Goal: Task Accomplishment & Management: Manage account settings

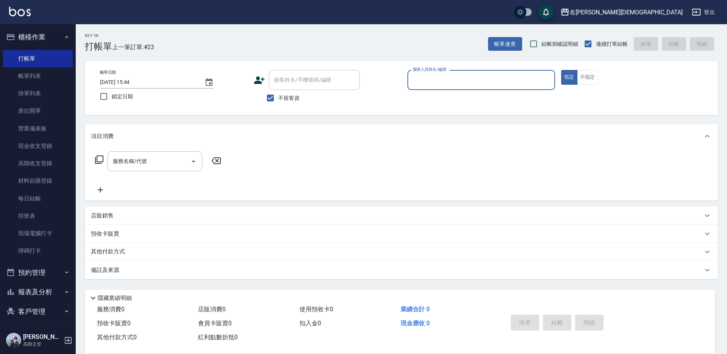
drag, startPoint x: 441, startPoint y: 82, endPoint x: 442, endPoint y: 87, distance: 4.9
click at [441, 83] on input "服務人員姓名/編號" at bounding box center [481, 79] width 141 height 13
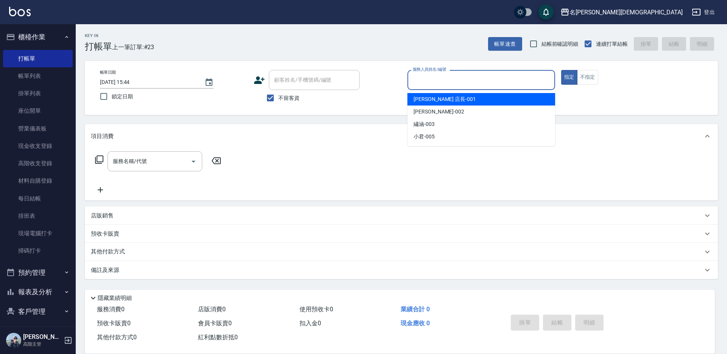
click at [443, 98] on div "[PERSON_NAME] 店長 -001" at bounding box center [482, 99] width 148 height 12
type input "[PERSON_NAME] 店長-001"
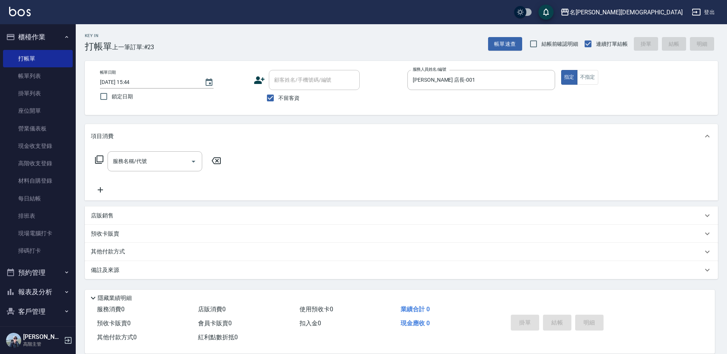
click at [98, 159] on icon at bounding box center [99, 159] width 9 height 9
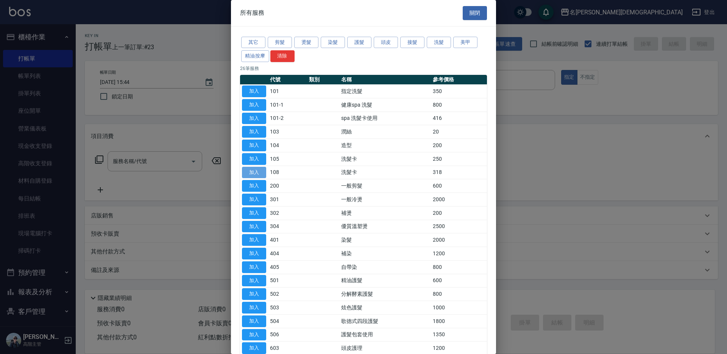
click at [257, 171] on button "加入" at bounding box center [254, 173] width 24 height 12
type input "洗髮卡(108)"
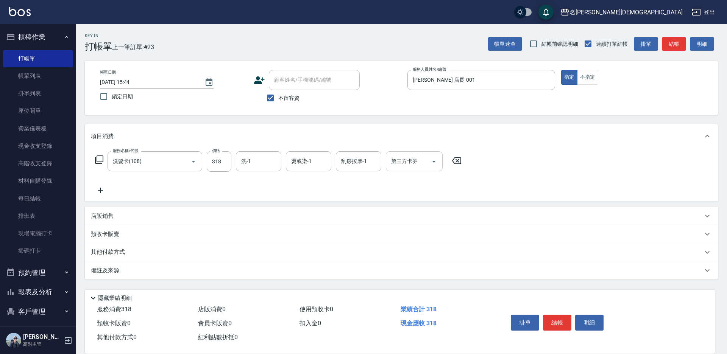
click at [401, 161] on input "第三方卡券" at bounding box center [408, 161] width 39 height 13
click at [397, 189] on span "舊有卡券" at bounding box center [414, 193] width 57 height 12
type input "舊有卡券"
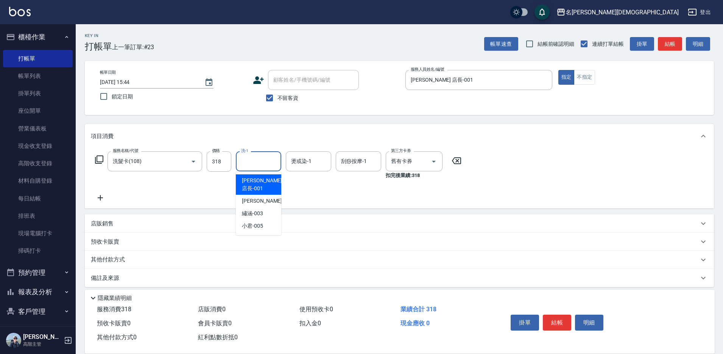
drag, startPoint x: 255, startPoint y: 163, endPoint x: 286, endPoint y: 222, distance: 66.2
click at [255, 163] on input "洗-1" at bounding box center [258, 161] width 39 height 13
click at [267, 208] on div "繡涵 -003" at bounding box center [258, 214] width 45 height 12
type input "繡涵-003"
click at [551, 315] on button "結帳" at bounding box center [557, 323] width 28 height 16
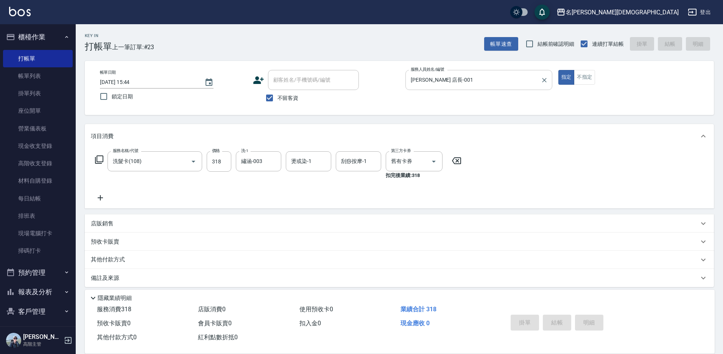
type input "[DATE] 16:46"
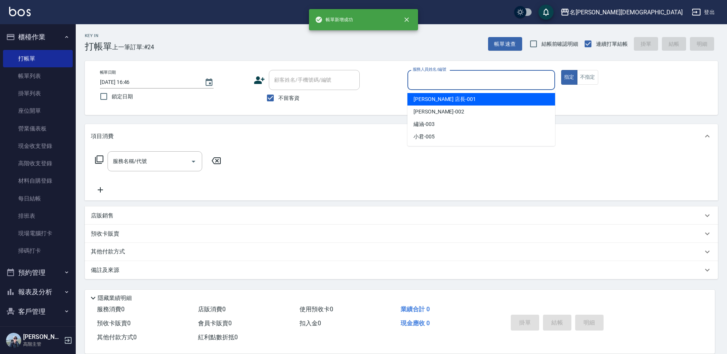
drag, startPoint x: 432, startPoint y: 83, endPoint x: 427, endPoint y: 91, distance: 9.6
click at [432, 82] on input "服務人員姓名/編號" at bounding box center [481, 79] width 141 height 13
click at [426, 98] on span "[PERSON_NAME] 店長 -001" at bounding box center [445, 99] width 62 height 8
type input "[PERSON_NAME] 店長-001"
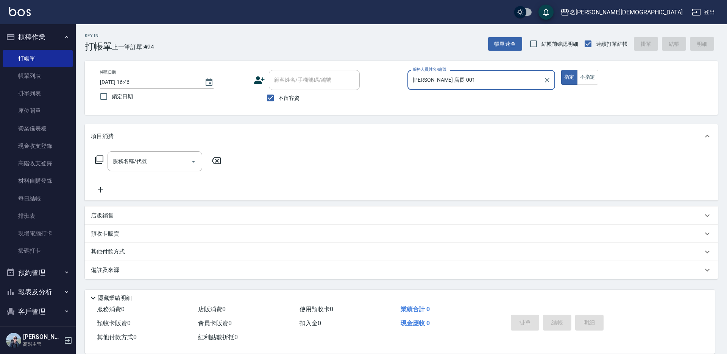
click at [100, 158] on icon at bounding box center [99, 159] width 9 height 9
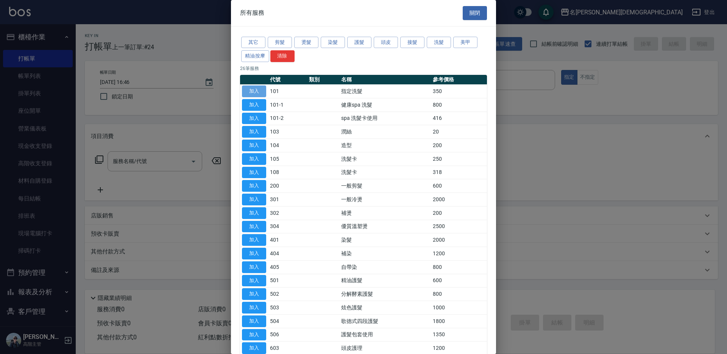
click at [258, 88] on button "加入" at bounding box center [254, 92] width 24 height 12
type input "指定洗髮(101)"
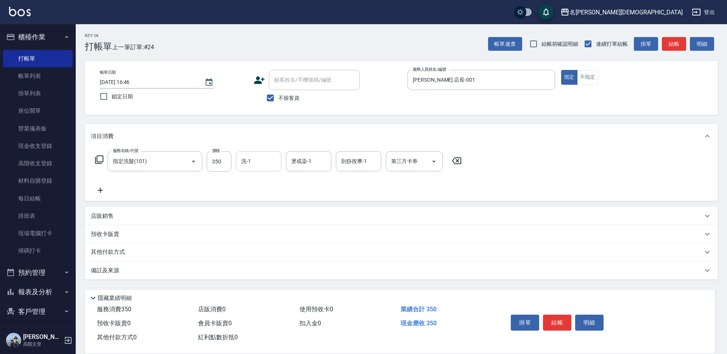
click at [258, 164] on input "洗-1" at bounding box center [258, 161] width 39 height 13
drag, startPoint x: 259, startPoint y: 209, endPoint x: 268, endPoint y: 210, distance: 8.8
click at [259, 210] on span "繡涵 -003" at bounding box center [252, 214] width 21 height 8
type input "繡涵-003"
click at [552, 317] on button "結帳" at bounding box center [557, 323] width 28 height 16
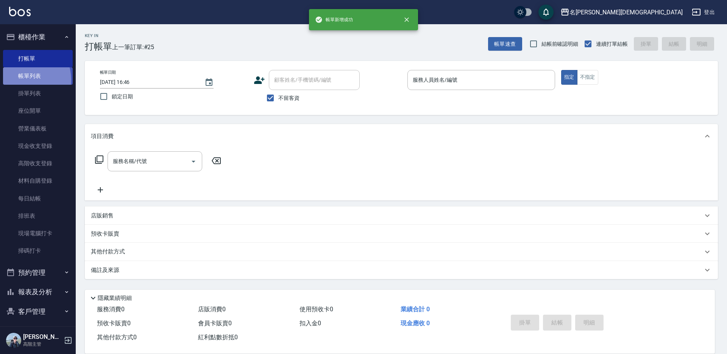
click at [22, 80] on link "帳單列表" at bounding box center [38, 75] width 70 height 17
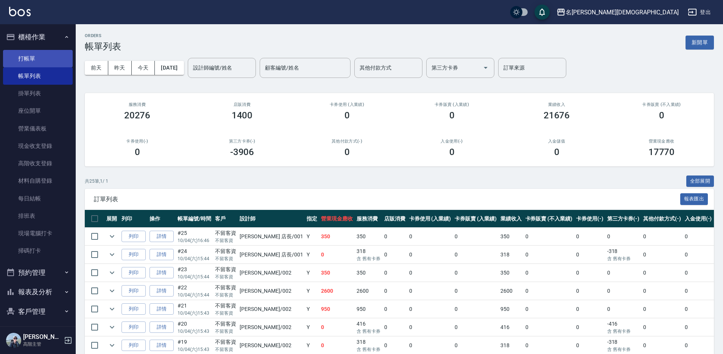
click at [25, 62] on link "打帳單" at bounding box center [38, 58] width 70 height 17
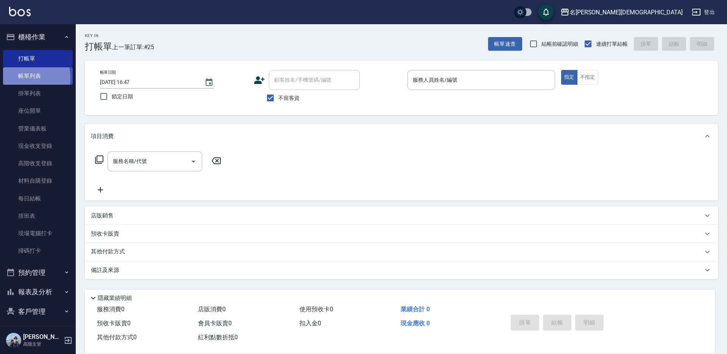
click at [22, 78] on link "帳單列表" at bounding box center [38, 75] width 70 height 17
click at [20, 58] on link "打帳單" at bounding box center [38, 58] width 70 height 17
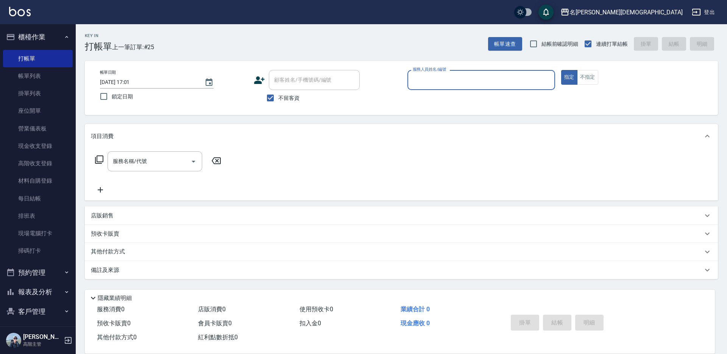
click at [434, 81] on input "服務人員姓名/編號" at bounding box center [481, 79] width 141 height 13
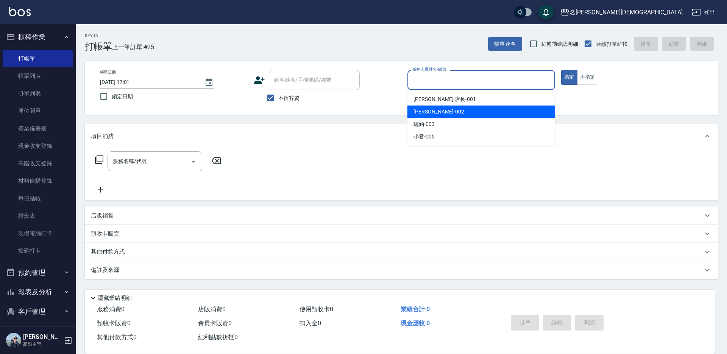
click at [432, 109] on span "香香 -002" at bounding box center [439, 112] width 51 height 8
type input "香香-002"
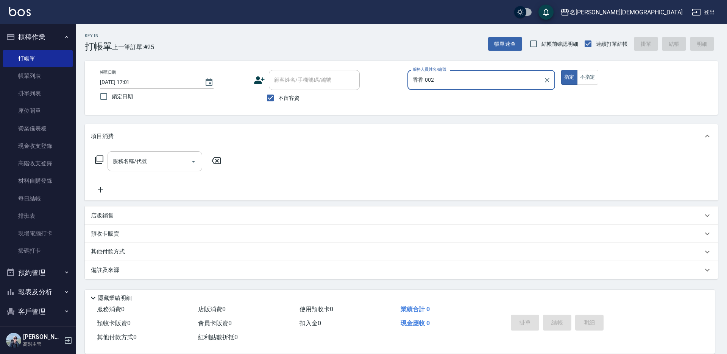
drag, startPoint x: 131, startPoint y: 166, endPoint x: 128, endPoint y: 165, distance: 3.9
click at [131, 165] on div "服務名稱/代號 服務名稱/代號" at bounding box center [155, 161] width 95 height 20
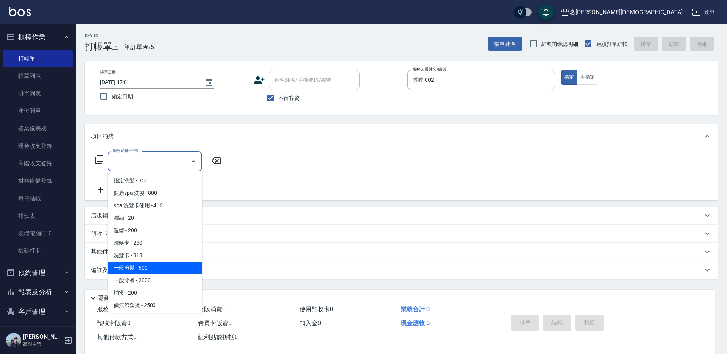
drag, startPoint x: 164, startPoint y: 264, endPoint x: 162, endPoint y: 260, distance: 4.1
click at [164, 263] on span "一般剪髮 - 600" at bounding box center [155, 268] width 95 height 12
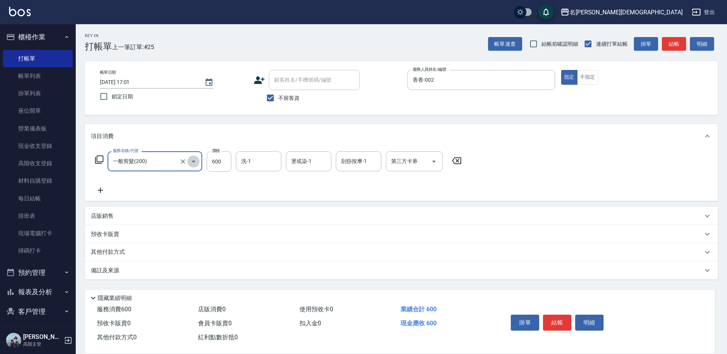
click at [195, 162] on icon "Open" at bounding box center [193, 161] width 9 height 9
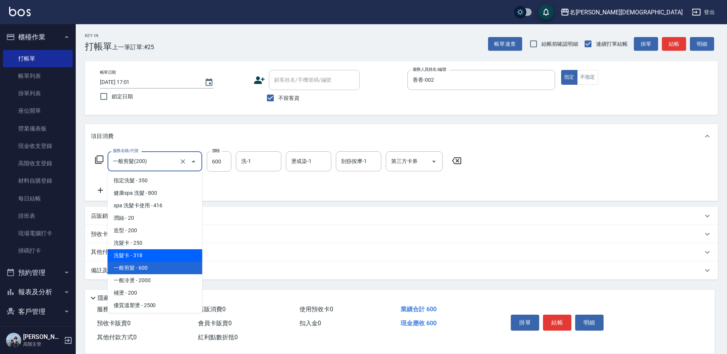
click at [185, 254] on span "洗髮卡 - 318" at bounding box center [155, 256] width 95 height 12
type input "洗髮卡(108)"
type input "318"
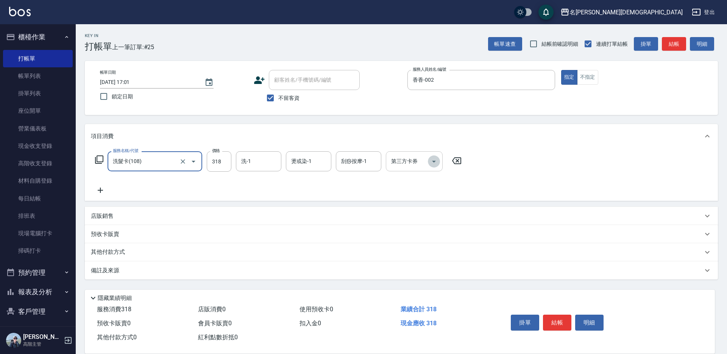
click at [434, 161] on icon "Open" at bounding box center [434, 162] width 4 height 2
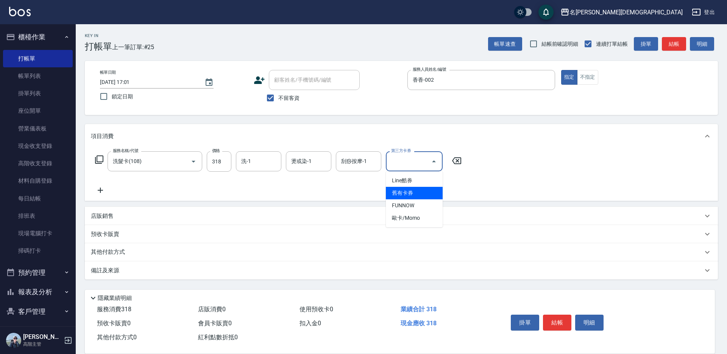
click at [419, 197] on span "舊有卡券" at bounding box center [414, 193] width 57 height 12
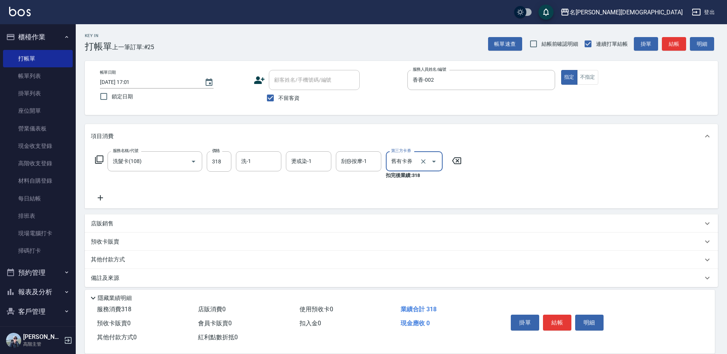
type input "舊有卡券"
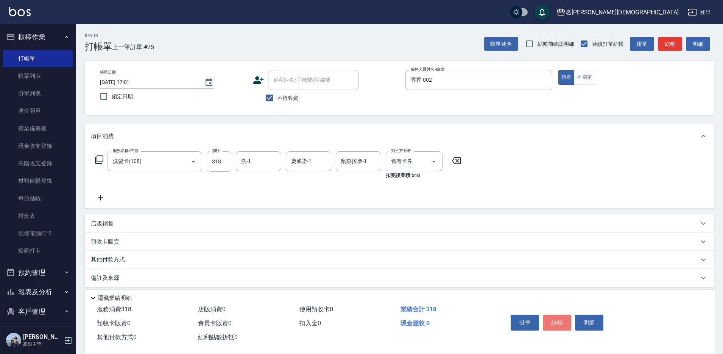
click at [557, 319] on button "結帳" at bounding box center [557, 323] width 28 height 16
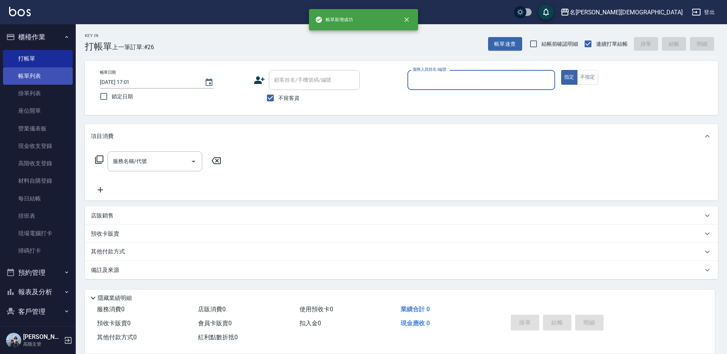
click at [55, 72] on link "帳單列表" at bounding box center [38, 75] width 70 height 17
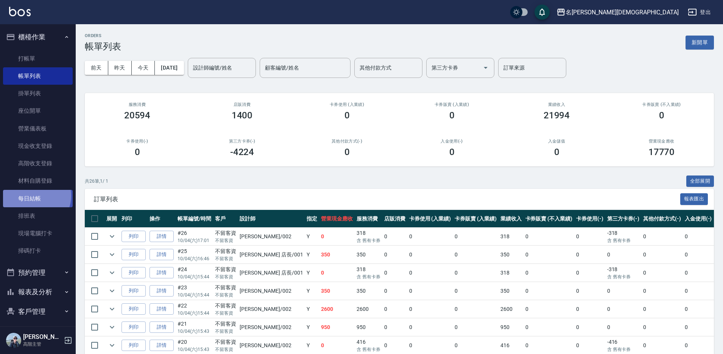
click at [32, 196] on link "每日結帳" at bounding box center [38, 198] width 70 height 17
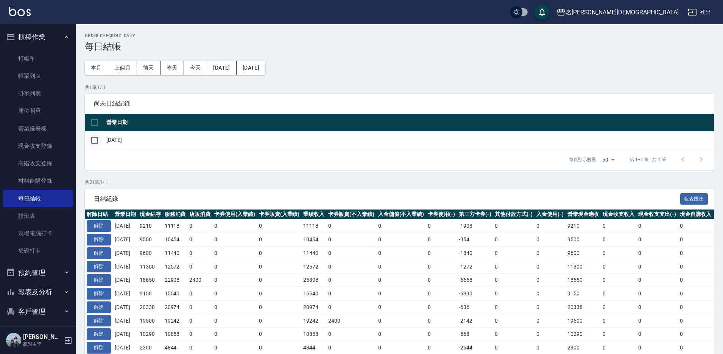
drag, startPoint x: 94, startPoint y: 137, endPoint x: 97, endPoint y: 141, distance: 4.8
click at [95, 137] on input "checkbox" at bounding box center [95, 141] width 16 height 16
checkbox input "true"
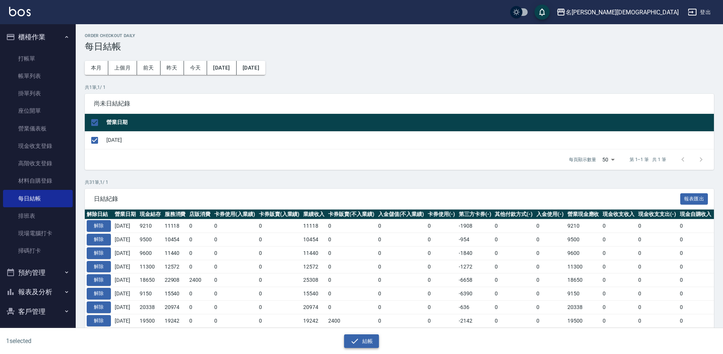
click at [364, 340] on button "結帳" at bounding box center [361, 342] width 35 height 14
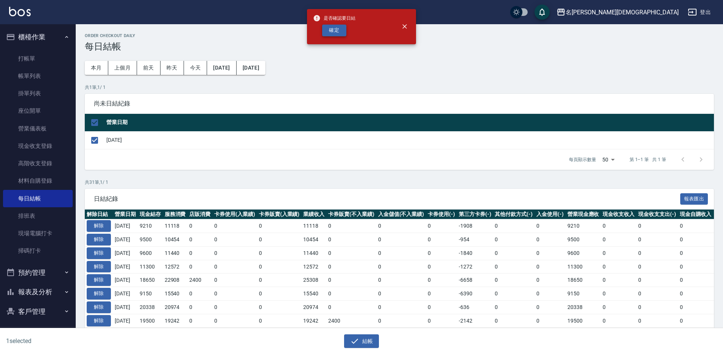
click at [336, 27] on button "確定" at bounding box center [334, 31] width 24 height 12
checkbox input "false"
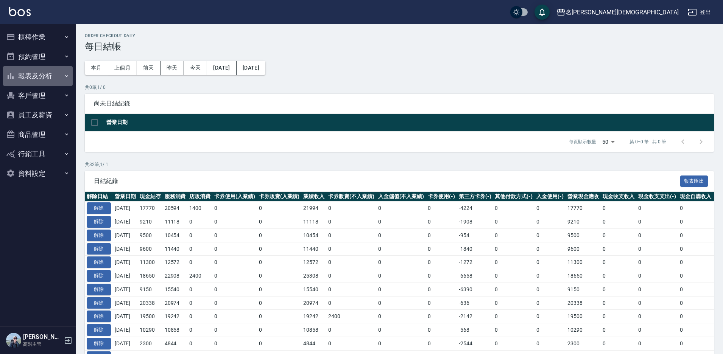
click at [33, 73] on button "報表及分析" at bounding box center [38, 76] width 70 height 20
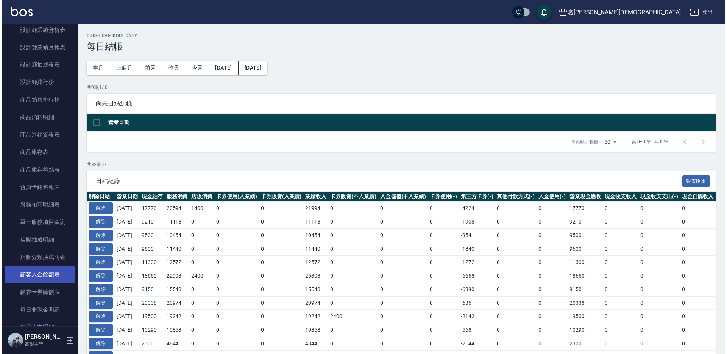
scroll to position [208, 0]
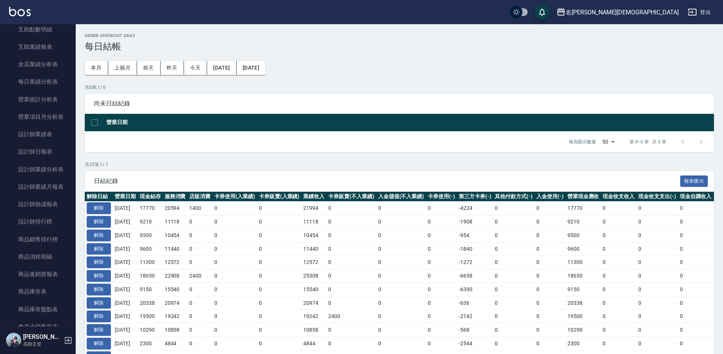
drag, startPoint x: 36, startPoint y: 220, endPoint x: 75, endPoint y: 206, distance: 41.3
click at [36, 220] on link "設計師排行榜" at bounding box center [38, 221] width 70 height 17
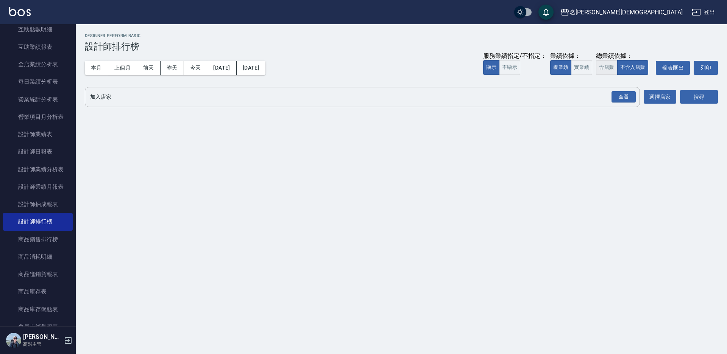
click at [610, 67] on button "含店販" at bounding box center [606, 67] width 21 height 15
click at [625, 97] on div "全選" at bounding box center [624, 97] width 24 height 12
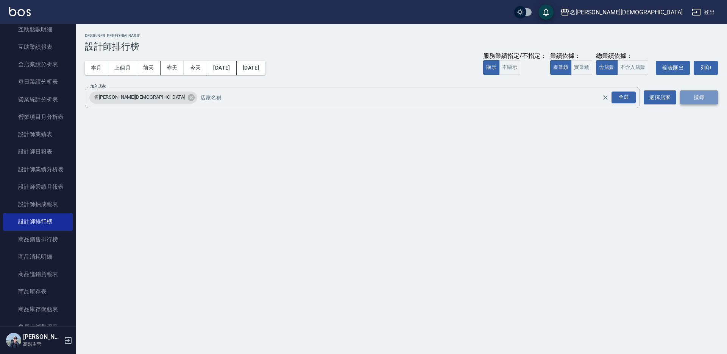
click at [698, 96] on button "搜尋" at bounding box center [699, 98] width 38 height 14
